Goal: Task Accomplishment & Management: Use online tool/utility

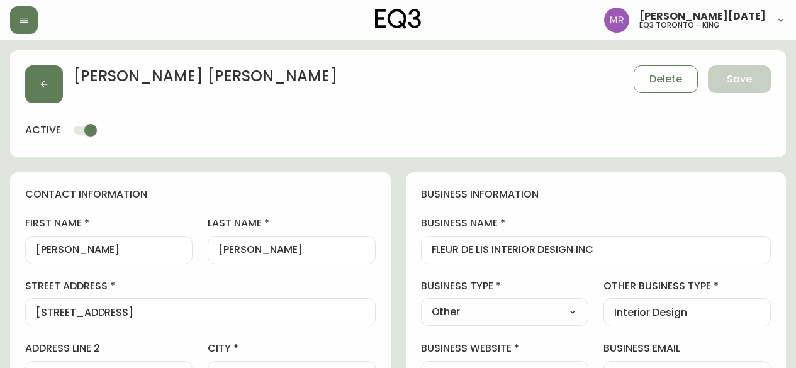
select select "ON"
select select "CA"
select select "CA_EN"
select select "Other"
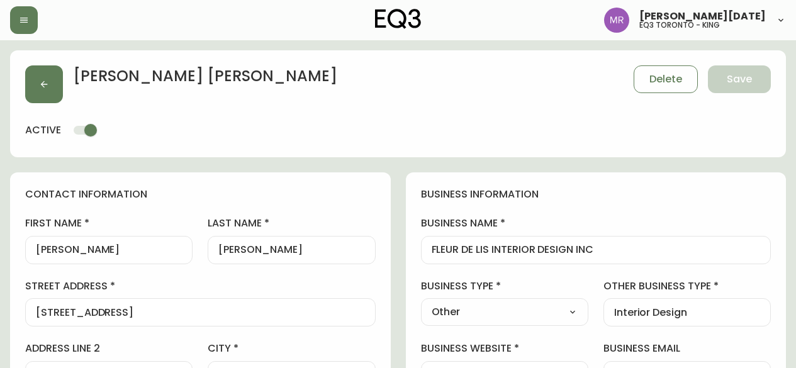
select select "cjw10z96s008u6gs0ccm7hd19"
select select "false"
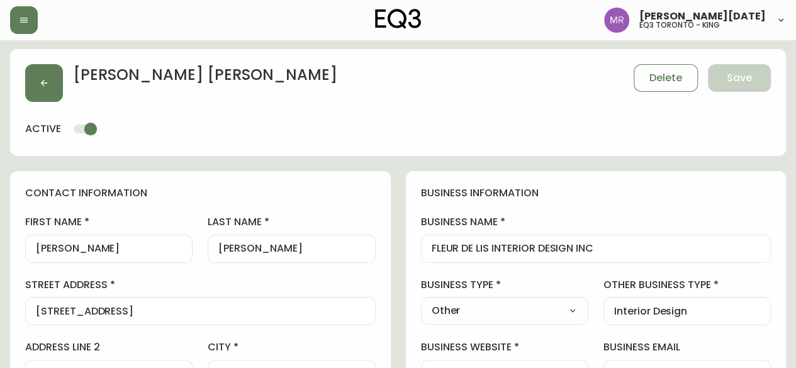
click at [26, 21] on icon "button" at bounding box center [24, 20] width 10 height 10
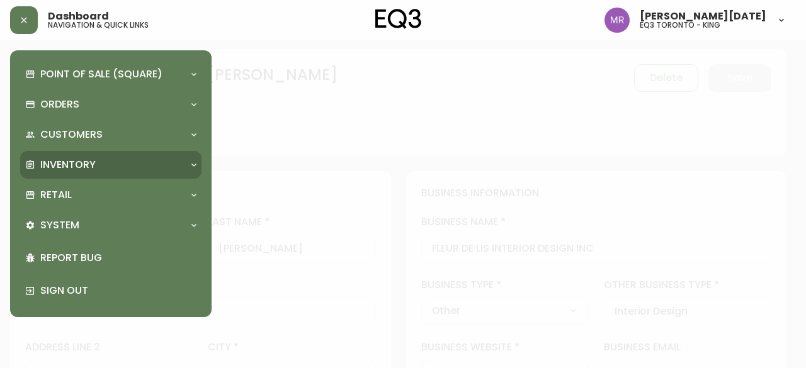
scroll to position [2, 0]
click at [82, 171] on p "Inventory" at bounding box center [67, 165] width 55 height 14
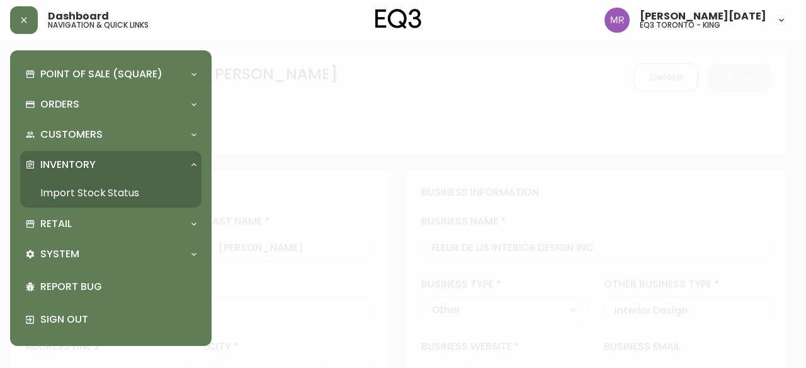
click at [83, 193] on link "Import Stock Status" at bounding box center [110, 193] width 181 height 29
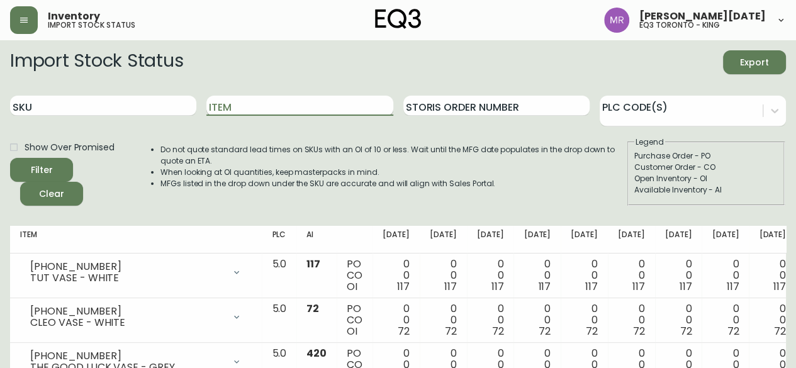
click at [233, 105] on input "Item" at bounding box center [299, 106] width 186 height 20
type input "MONARCH"
click at [10, 158] on button "Filter" at bounding box center [41, 170] width 63 height 24
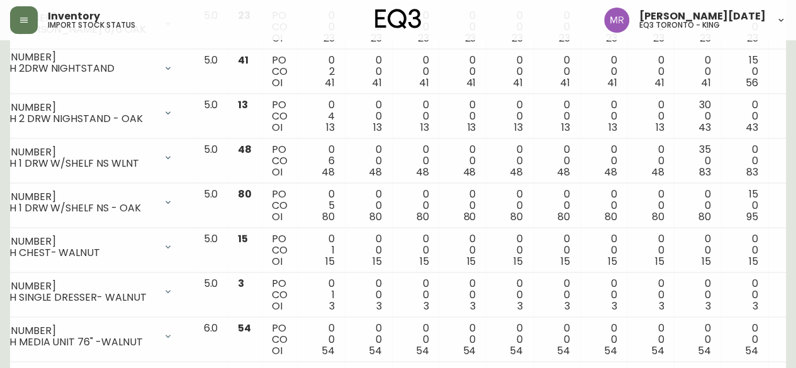
scroll to position [1187, 0]
